Goal: Complete application form: Complete application form

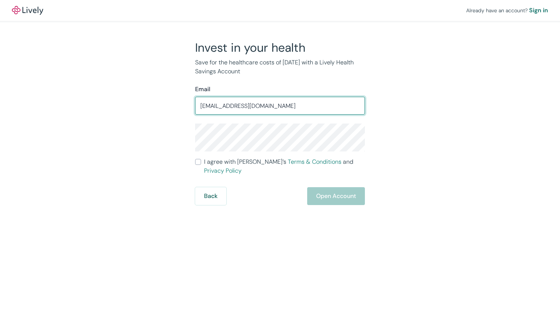
type input "cassidylhunter@outlook.com"
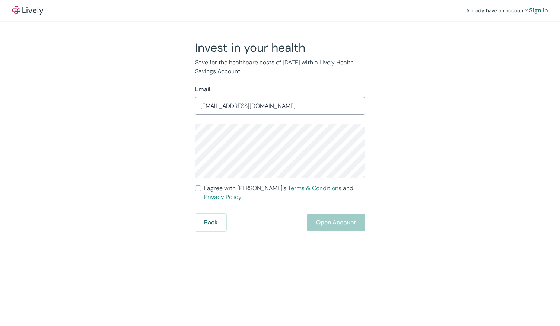
click at [198, 188] on input "I agree with Lively’s Terms & Conditions and Privacy Policy" at bounding box center [198, 188] width 6 height 6
checkbox input "true"
click at [373, 216] on div "Invest in your health Save for the healthcare costs of tomorrow with a Lively H…" at bounding box center [275, 135] width 357 height 191
click at [338, 214] on button "Open Account" at bounding box center [336, 223] width 58 height 18
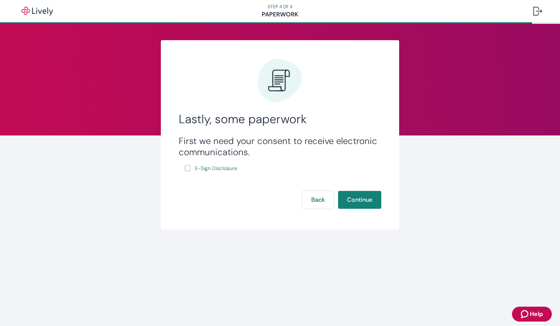
click at [188, 169] on input "E-Sign Disclosure" at bounding box center [188, 168] width 6 height 6
checkbox input "true"
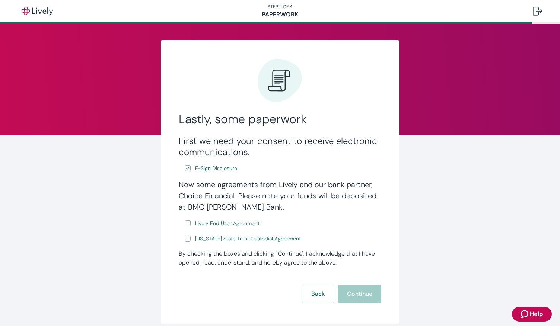
click at [188, 222] on label "Lively End User Agreement" at bounding box center [223, 223] width 76 height 9
click at [188, 222] on input "Lively End User Agreement" at bounding box center [188, 223] width 6 height 6
checkbox input "true"
click at [186, 236] on input "Wyoming State Trust Custodial Agreement" at bounding box center [188, 239] width 6 height 6
checkbox input "true"
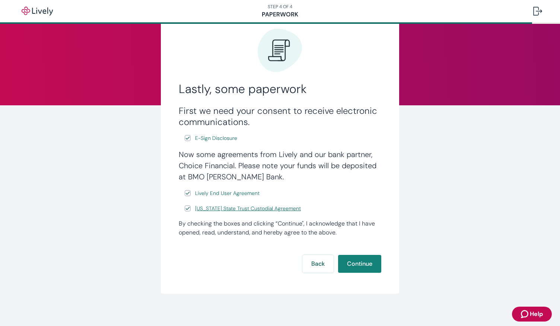
scroll to position [34, 0]
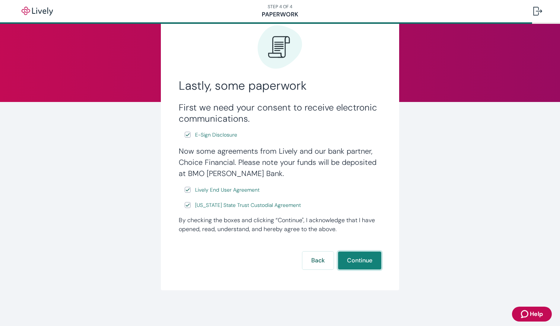
click at [364, 264] on button "Continue" at bounding box center [359, 261] width 43 height 18
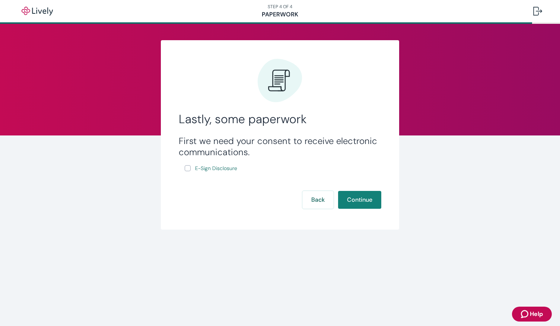
click at [186, 169] on input "E-Sign Disclosure" at bounding box center [188, 168] width 6 height 6
checkbox input "true"
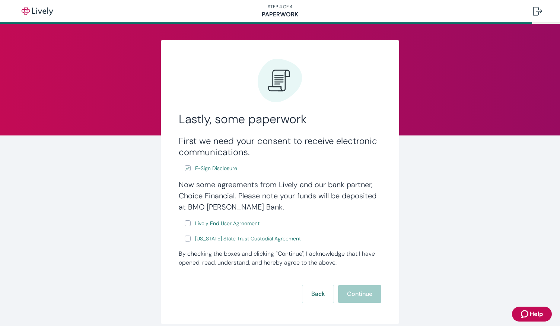
click at [185, 225] on input "Lively End User Agreement" at bounding box center [188, 223] width 6 height 6
checkbox input "true"
click at [185, 238] on input "[US_STATE] State Trust Custodial Agreement" at bounding box center [188, 239] width 6 height 6
checkbox input "true"
click at [352, 294] on button "Continue" at bounding box center [359, 294] width 43 height 18
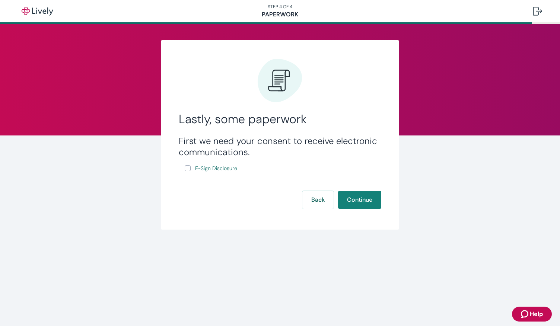
click at [313, 210] on div "Lastly, some paperwork First we need your consent to receive electronic communi…" at bounding box center [280, 135] width 238 height 190
click at [315, 203] on button "Back" at bounding box center [317, 200] width 31 height 18
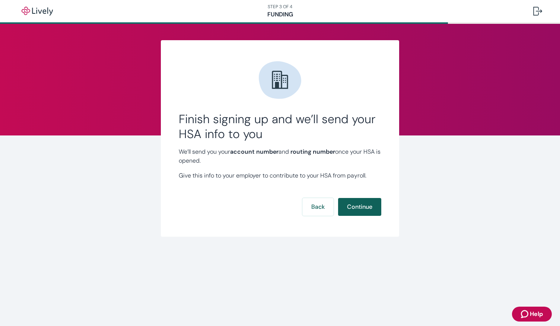
click at [366, 211] on button "Continue" at bounding box center [359, 207] width 43 height 18
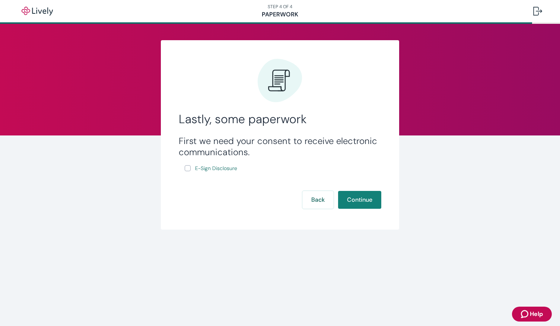
click at [187, 165] on label "E-Sign Disclosure" at bounding box center [212, 168] width 54 height 9
click at [187, 165] on input "E-Sign Disclosure" at bounding box center [188, 168] width 6 height 6
checkbox input "true"
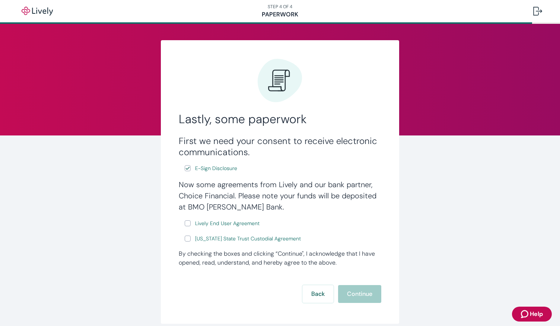
click at [185, 225] on input "Lively End User Agreement" at bounding box center [188, 223] width 6 height 6
checkbox input "true"
click at [185, 241] on input "[US_STATE] State Trust Custodial Agreement" at bounding box center [188, 239] width 6 height 6
checkbox input "true"
click at [351, 292] on button "Continue" at bounding box center [359, 294] width 43 height 18
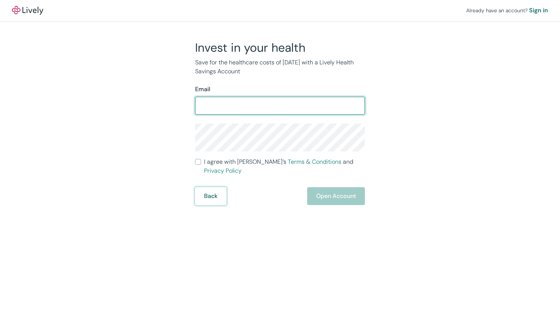
click at [211, 188] on form "Email ​ I agree with Lively’s Terms & Conditions and Privacy Policy Back Open A…" at bounding box center [280, 145] width 170 height 120
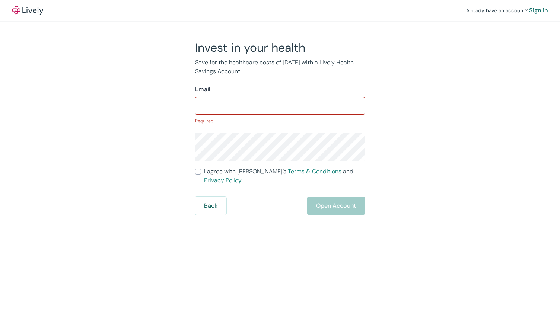
click at [535, 7] on div "Sign in" at bounding box center [538, 10] width 19 height 9
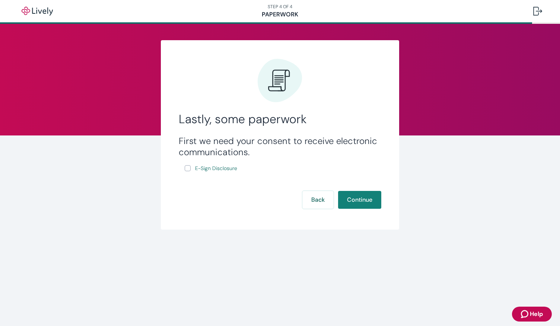
click at [188, 169] on input "E-Sign Disclosure" at bounding box center [188, 168] width 6 height 6
checkbox input "true"
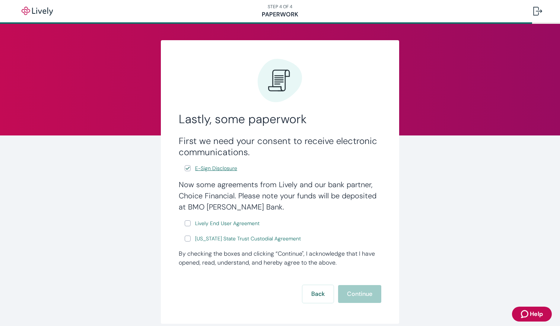
click at [211, 170] on span "E-Sign Disclosure" at bounding box center [216, 169] width 42 height 8
click at [185, 224] on input "Lively End User Agreement" at bounding box center [188, 223] width 6 height 6
checkbox input "true"
click at [219, 223] on span "Lively End User Agreement" at bounding box center [227, 224] width 64 height 8
click at [185, 238] on input "[US_STATE] State Trust Custodial Agreement" at bounding box center [188, 239] width 6 height 6
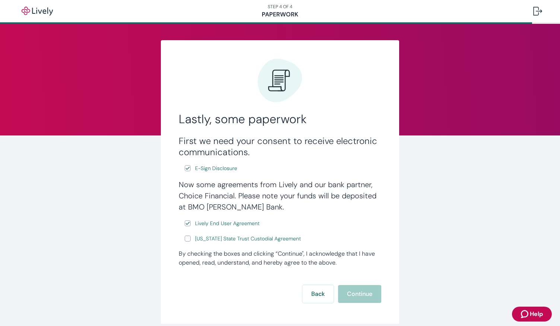
checkbox input "true"
click at [217, 239] on span "[US_STATE] State Trust Custodial Agreement" at bounding box center [248, 239] width 106 height 8
click at [351, 294] on button "Continue" at bounding box center [359, 294] width 43 height 18
